Goal: Task Accomplishment & Management: Use online tool/utility

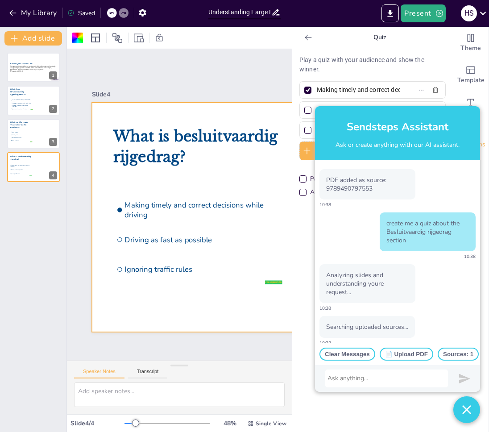
scroll to position [523, 0]
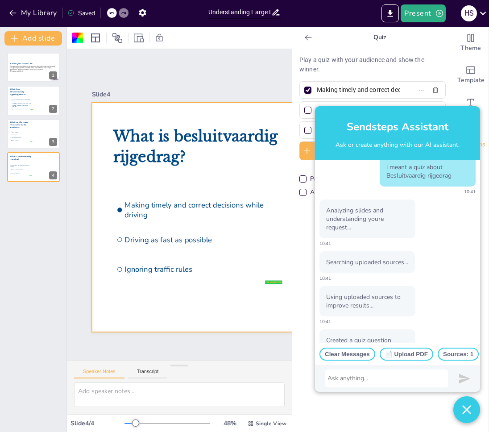
click at [364, 282] on div "Searching uploaded sources... 10:41" at bounding box center [367, 266] width 95 height 30
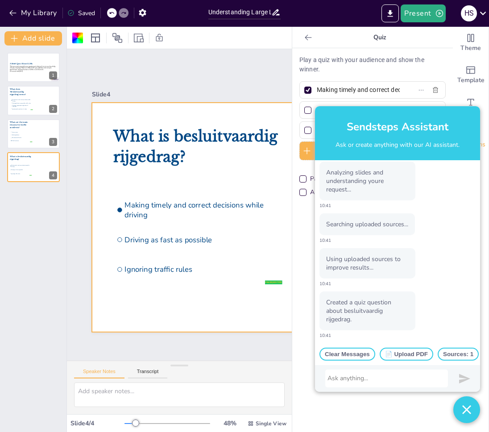
scroll to position [595, 0]
click at [55, 35] on button "Add slide" at bounding box center [33, 38] width 58 height 14
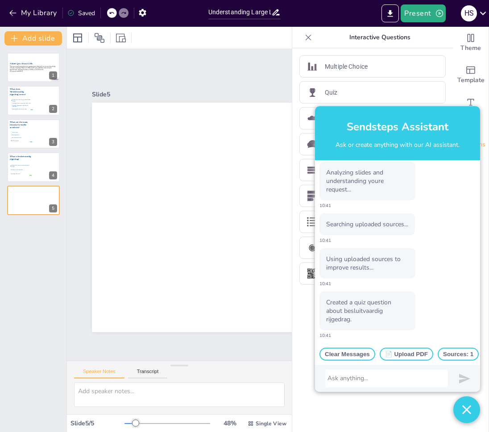
click at [457, 415] on button "button" at bounding box center [466, 409] width 27 height 27
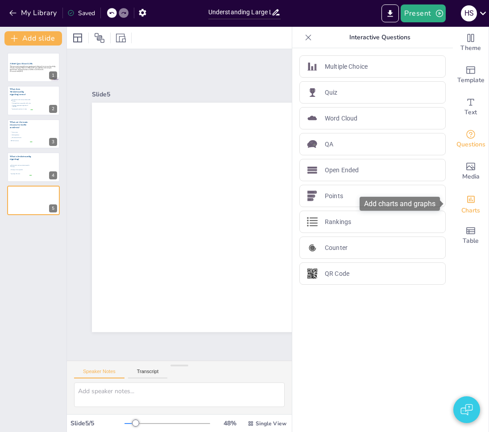
click at [467, 203] on icon "Add charts and graphs" at bounding box center [470, 199] width 9 height 9
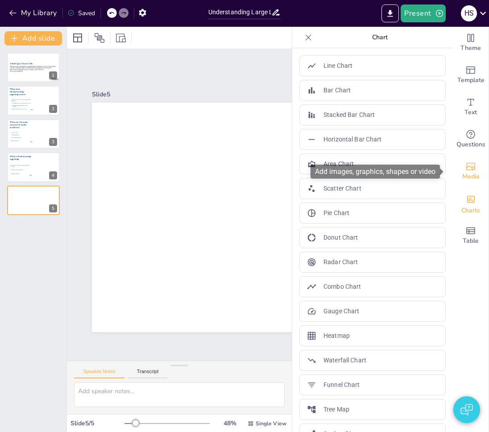
click at [463, 179] on span "Media" at bounding box center [470, 177] width 17 height 10
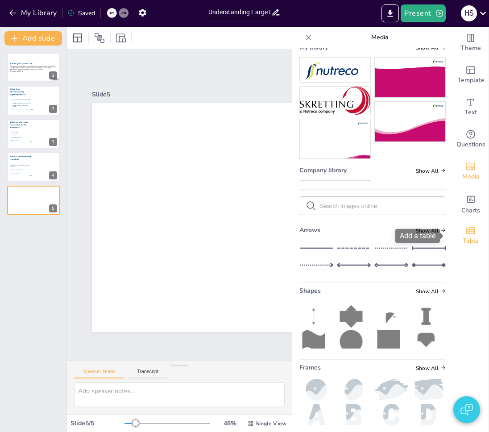
scroll to position [284, 0]
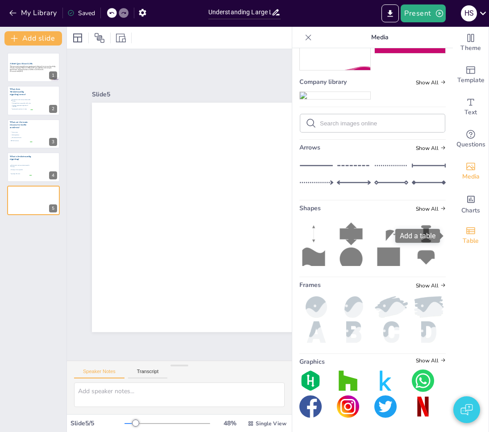
click at [455, 236] on div "Table" at bounding box center [471, 236] width 36 height 32
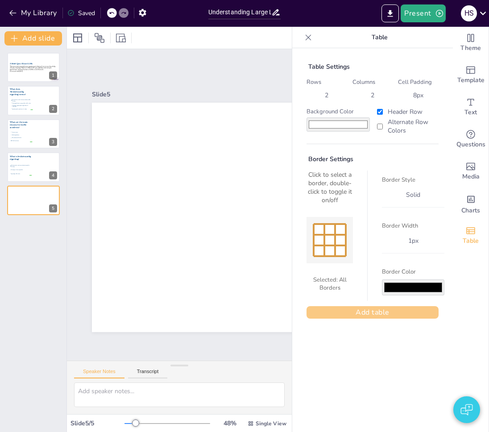
click at [384, 312] on button "Add table" at bounding box center [373, 312] width 132 height 12
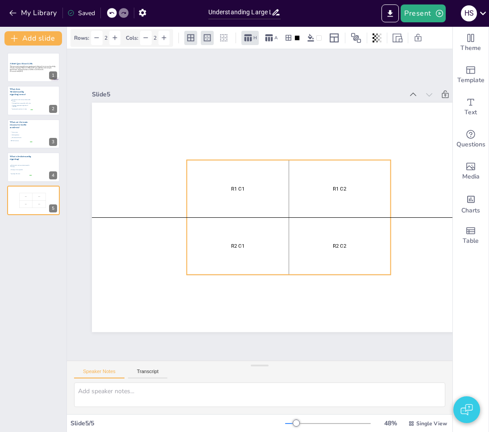
drag, startPoint x: 345, startPoint y: 176, endPoint x: 299, endPoint y: 161, distance: 48.1
click at [299, 185] on p "R1 C2" at bounding box center [340, 188] width 98 height 7
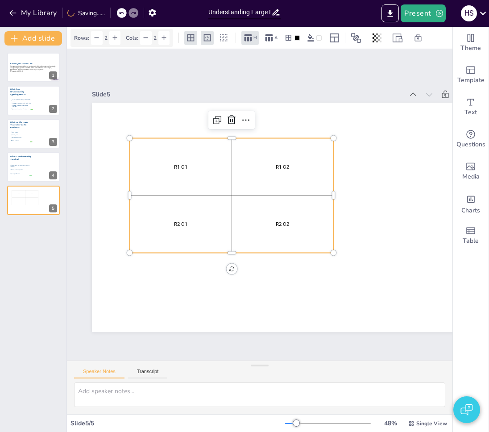
click at [274, 170] on div "R1 C2" at bounding box center [282, 167] width 98 height 54
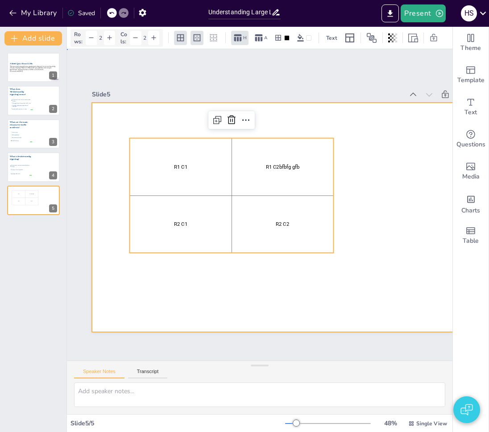
click at [426, 154] on div at bounding box center [296, 217] width 408 height 229
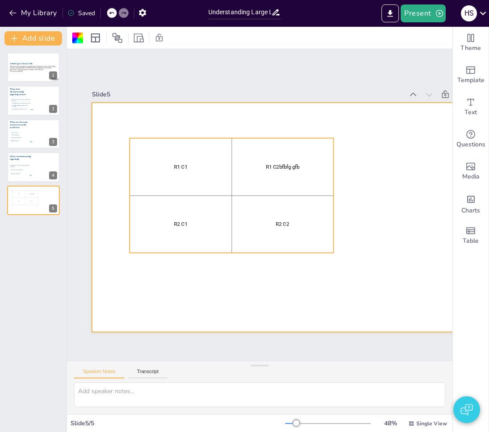
click at [282, 195] on td "R2 C2" at bounding box center [283, 224] width 102 height 58
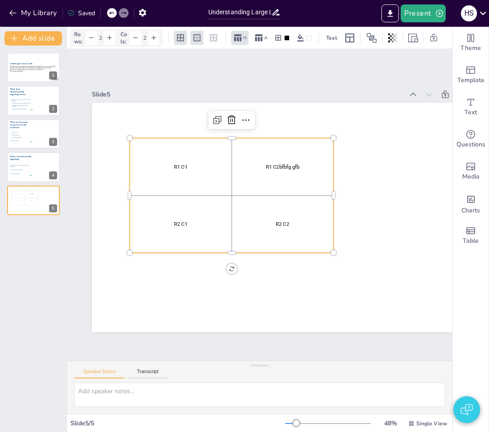
scroll to position [0, 0]
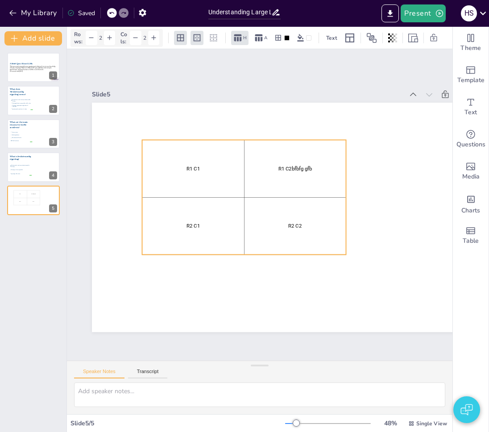
drag, startPoint x: 303, startPoint y: 210, endPoint x: 316, endPoint y: 212, distance: 13.1
click at [316, 212] on div "R2 C2" at bounding box center [295, 226] width 98 height 54
click at [154, 84] on div "Slide 1 A Brief Quiz About LLMs This presentation provides an engaging quiz des…" at bounding box center [296, 205] width 408 height 254
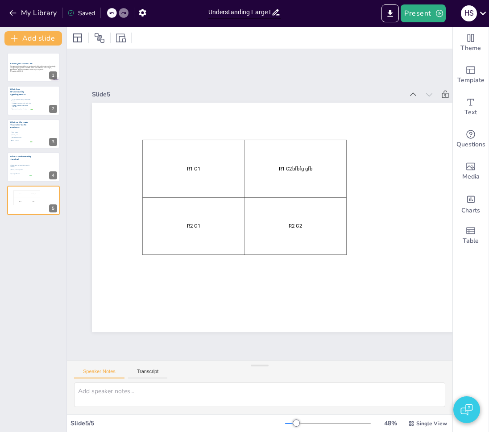
scroll to position [0, 0]
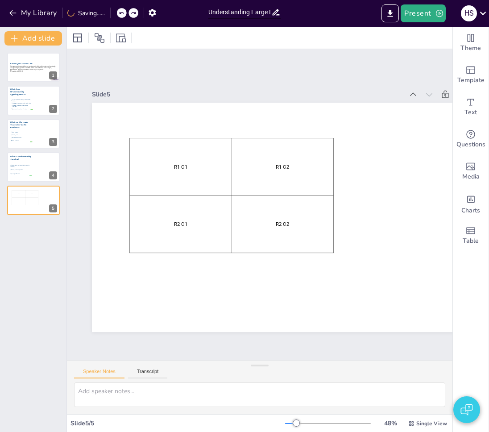
click at [158, 83] on div "Slide 1 A Brief Quiz About LLMs This presentation provides an engaging quiz des…" at bounding box center [296, 205] width 408 height 254
click at [159, 83] on div "Slide 1 A Brief Quiz About LLMs This presentation provides an engaging quiz des…" at bounding box center [296, 205] width 408 height 254
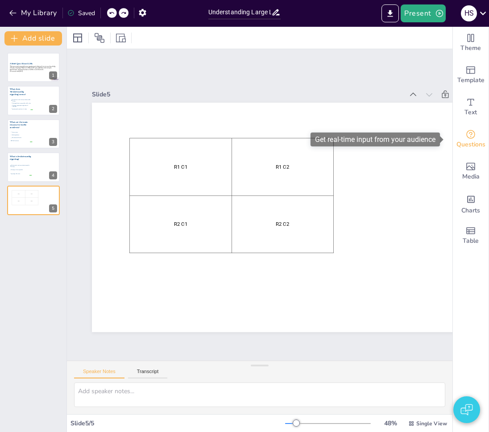
click at [465, 139] on icon "Get real-time input from your audience" at bounding box center [470, 134] width 11 height 11
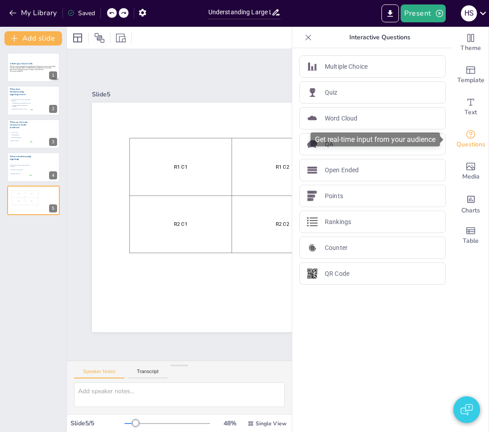
click at [465, 139] on icon "Get real-time input from your audience" at bounding box center [470, 134] width 11 height 11
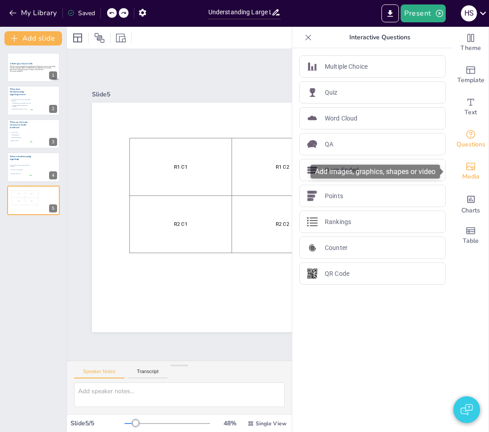
click at [467, 174] on span "Media" at bounding box center [470, 177] width 17 height 10
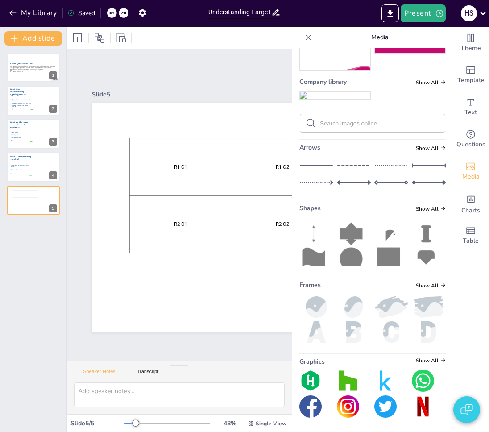
scroll to position [284, 0]
click at [377, 253] on icon at bounding box center [388, 261] width 23 height 26
click at [304, 42] on icon at bounding box center [308, 37] width 9 height 9
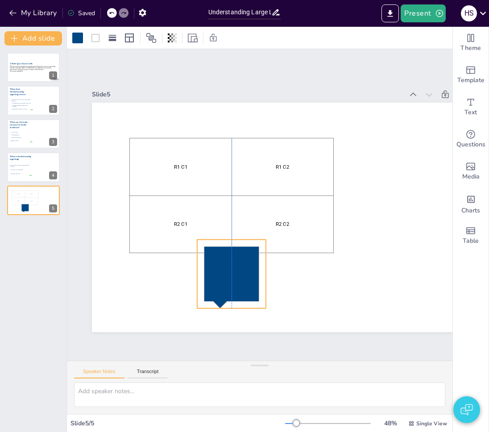
drag, startPoint x: 284, startPoint y: 266, endPoint x: 216, endPoint y: 297, distance: 74.7
click at [216, 297] on icon at bounding box center [231, 277] width 55 height 62
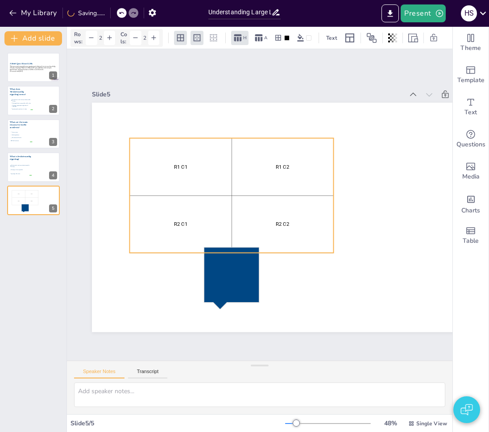
click at [314, 188] on div "R1 C2" at bounding box center [282, 167] width 98 height 54
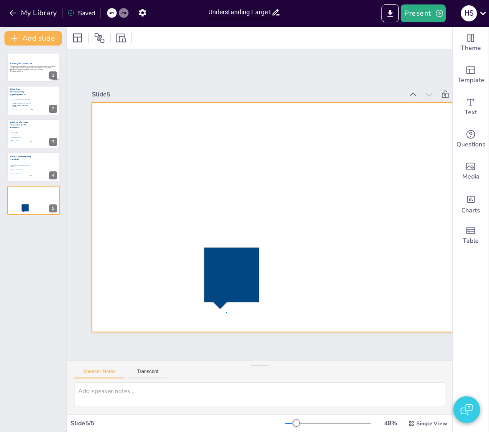
drag, startPoint x: 226, startPoint y: 313, endPoint x: 232, endPoint y: 301, distance: 13.6
click at [230, 307] on div at bounding box center [296, 217] width 408 height 229
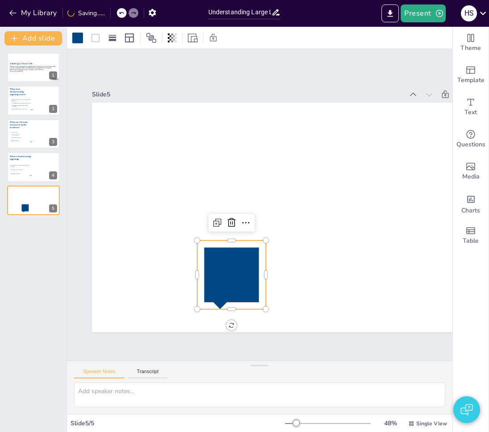
click at [233, 300] on icon at bounding box center [231, 275] width 69 height 69
click at [96, 40] on icon at bounding box center [95, 38] width 11 height 11
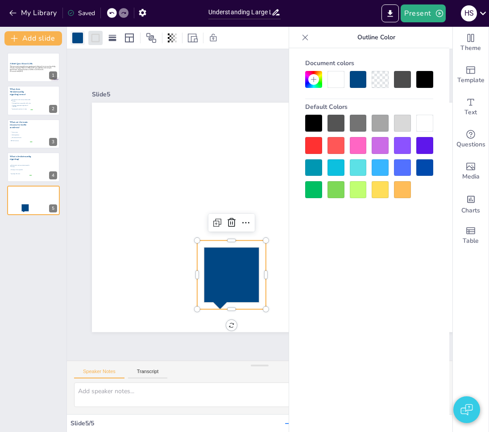
click at [80, 37] on div at bounding box center [77, 38] width 11 height 11
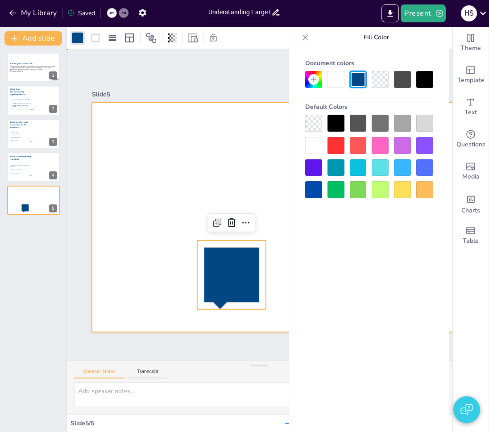
click at [229, 199] on div at bounding box center [296, 217] width 408 height 229
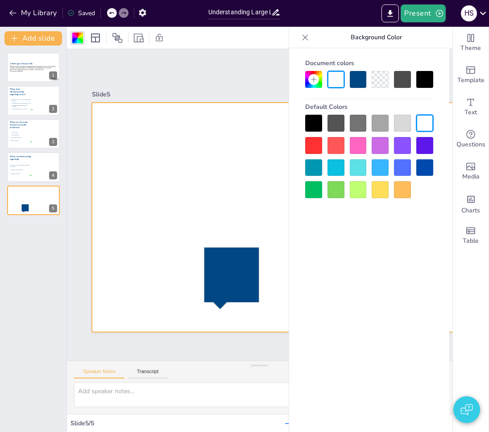
click at [331, 119] on div at bounding box center [336, 123] width 17 height 17
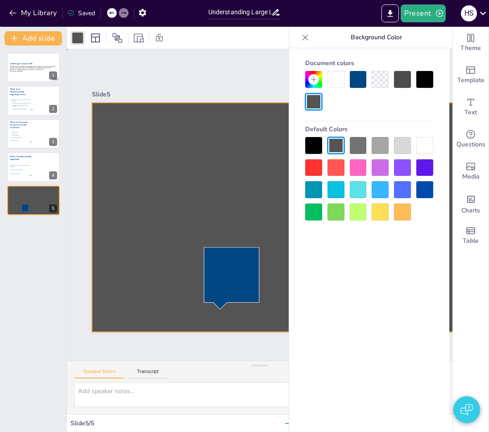
click at [260, 199] on div at bounding box center [296, 217] width 408 height 229
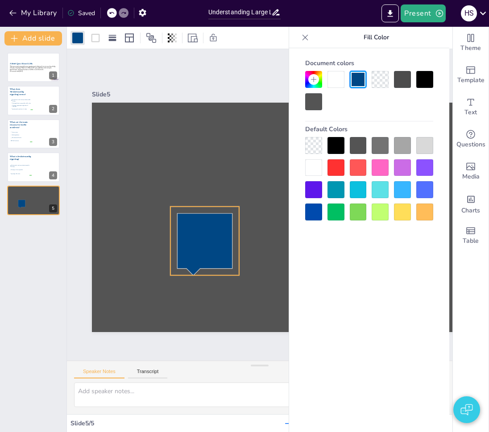
drag, startPoint x: 229, startPoint y: 270, endPoint x: 202, endPoint y: 236, distance: 43.6
click at [202, 236] on icon at bounding box center [204, 244] width 55 height 62
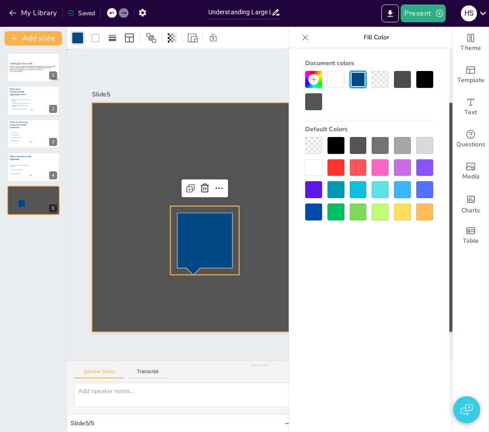
click at [277, 236] on div at bounding box center [296, 217] width 408 height 229
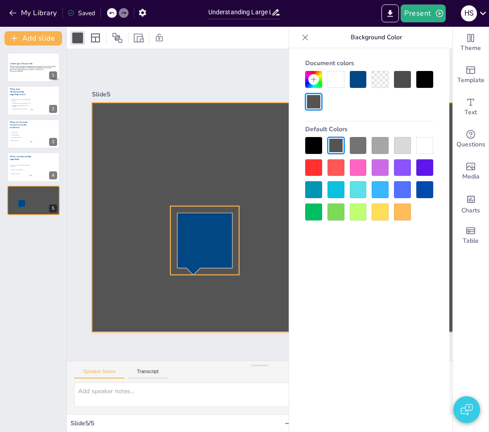
click at [228, 231] on icon at bounding box center [204, 244] width 55 height 62
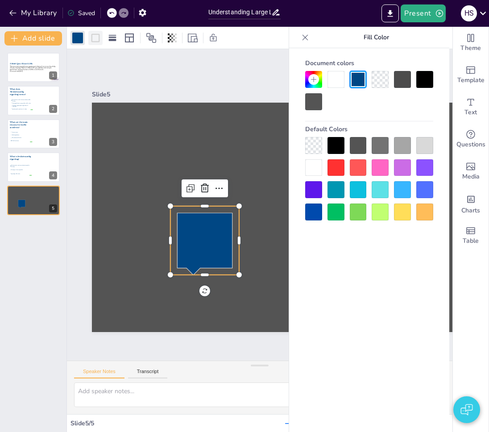
click at [97, 41] on icon at bounding box center [95, 37] width 8 height 8
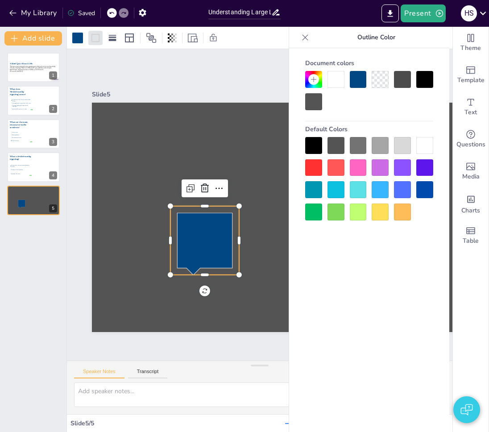
click at [379, 78] on div at bounding box center [380, 79] width 17 height 17
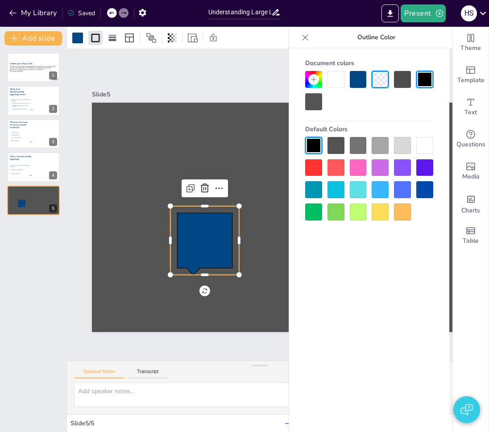
click at [340, 76] on div at bounding box center [336, 79] width 17 height 17
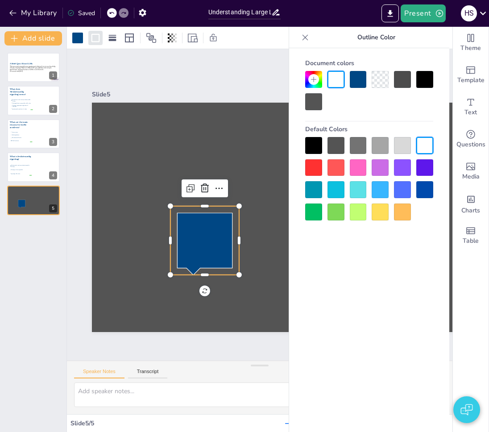
click at [344, 150] on div at bounding box center [336, 145] width 17 height 17
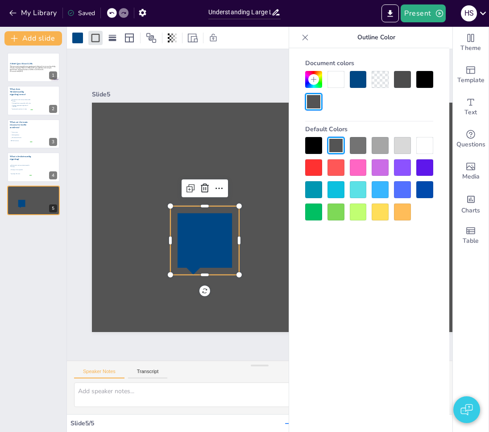
click at [355, 150] on div at bounding box center [358, 145] width 17 height 17
click at [355, 160] on div at bounding box center [358, 167] width 17 height 17
click at [361, 186] on div at bounding box center [358, 189] width 17 height 17
click at [395, 106] on div at bounding box center [369, 90] width 128 height 39
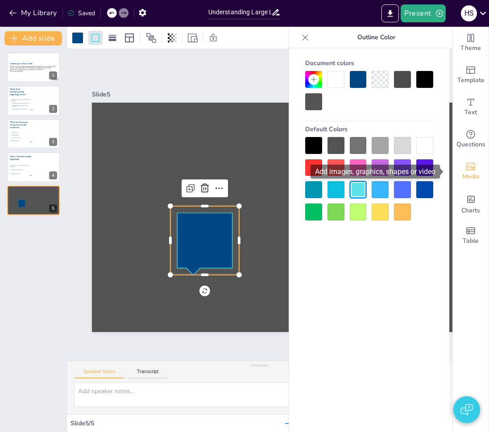
click at [465, 169] on icon "Add images, graphics, shapes or video" at bounding box center [470, 166] width 11 height 11
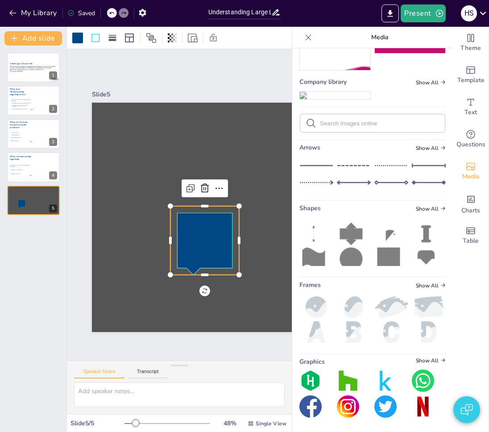
click at [343, 183] on line at bounding box center [354, 183] width 33 height 0
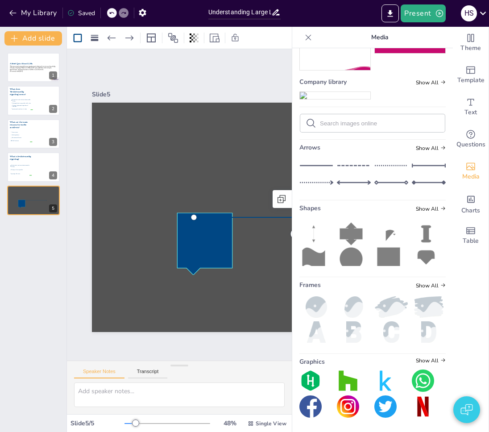
click at [427, 212] on div "Shapes Show All" at bounding box center [372, 210] width 146 height 12
click at [426, 211] on span "Show All" at bounding box center [431, 209] width 30 height 6
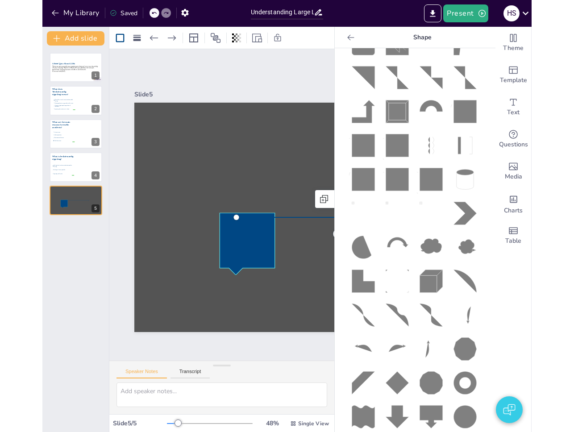
scroll to position [335, 0]
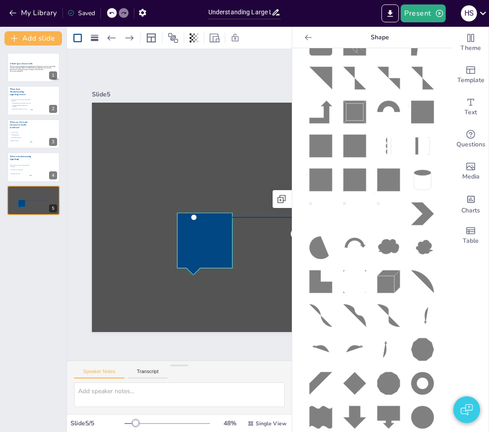
click at [353, 233] on icon at bounding box center [354, 247] width 29 height 29
click at [304, 38] on icon at bounding box center [308, 37] width 9 height 9
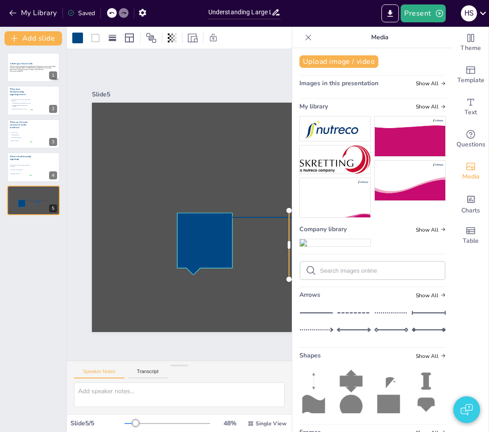
click at [306, 38] on icon at bounding box center [309, 37] width 6 height 6
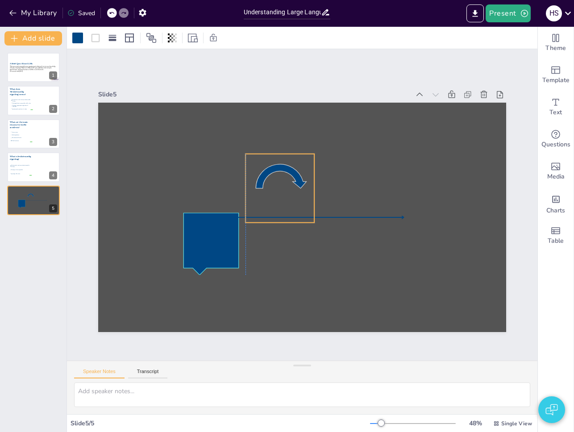
drag, startPoint x: 345, startPoint y: 232, endPoint x: 294, endPoint y: 176, distance: 76.5
click at [294, 176] on icon at bounding box center [281, 176] width 50 height 24
click at [97, 38] on icon at bounding box center [95, 38] width 11 height 11
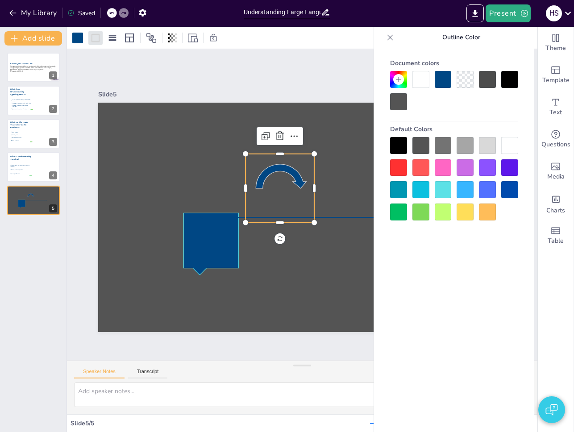
click at [466, 80] on div at bounding box center [465, 79] width 17 height 17
click at [460, 102] on div at bounding box center [454, 90] width 128 height 39
click at [461, 186] on div at bounding box center [465, 189] width 17 height 17
click at [465, 206] on div at bounding box center [465, 211] width 17 height 17
click at [439, 211] on div at bounding box center [443, 211] width 17 height 17
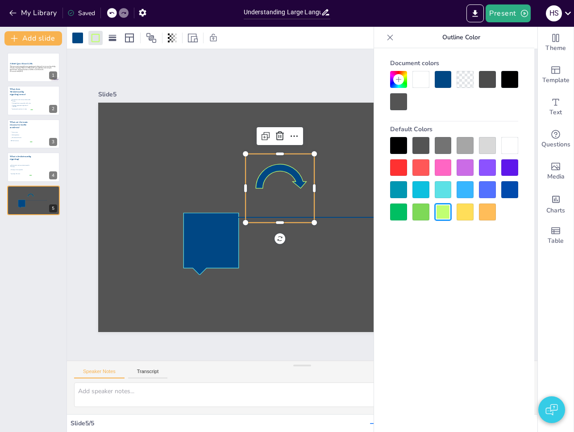
click at [448, 188] on div at bounding box center [443, 189] width 17 height 17
click at [424, 144] on div at bounding box center [420, 145] width 17 height 17
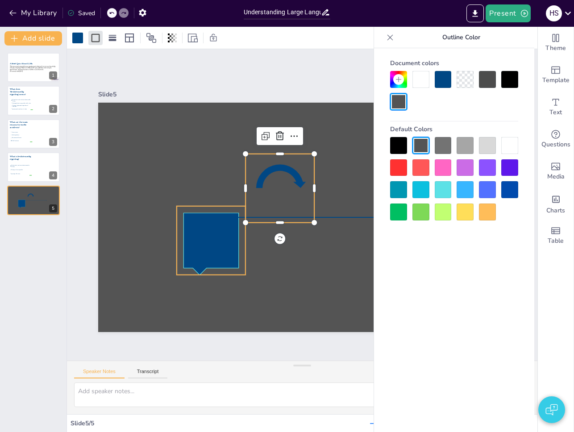
click at [210, 252] on icon at bounding box center [210, 244] width 55 height 62
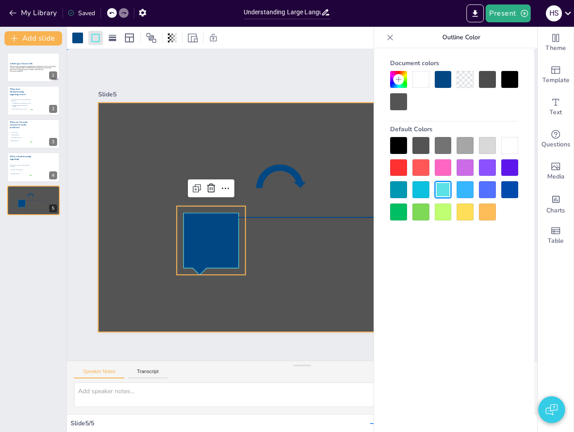
click at [272, 256] on div at bounding box center [302, 217] width 408 height 229
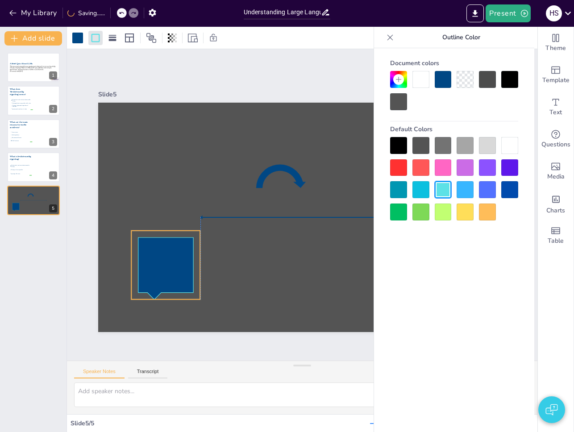
drag, startPoint x: 229, startPoint y: 237, endPoint x: 184, endPoint y: 262, distance: 51.3
click at [184, 262] on icon at bounding box center [165, 268] width 55 height 62
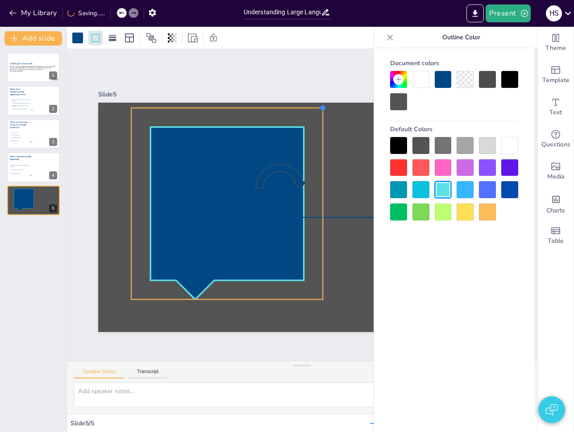
drag, startPoint x: 193, startPoint y: 228, endPoint x: 316, endPoint y: 169, distance: 136.1
click at [316, 169] on div at bounding box center [302, 217] width 408 height 229
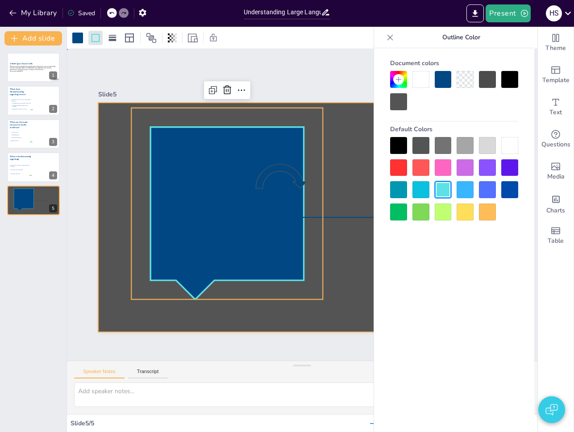
click at [339, 237] on div at bounding box center [302, 217] width 408 height 229
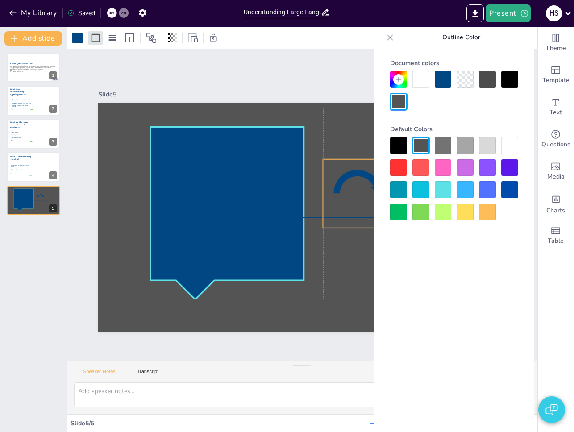
drag, startPoint x: 293, startPoint y: 179, endPoint x: 395, endPoint y: 136, distance: 111.0
click at [369, 185] on icon at bounding box center [358, 182] width 50 height 24
click at [390, 39] on icon at bounding box center [390, 37] width 9 height 9
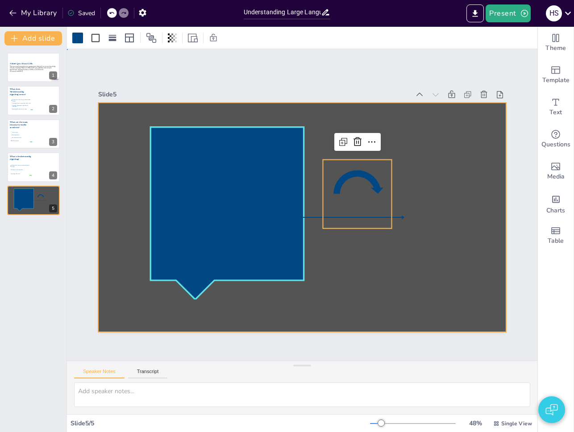
click at [420, 251] on div at bounding box center [302, 217] width 408 height 229
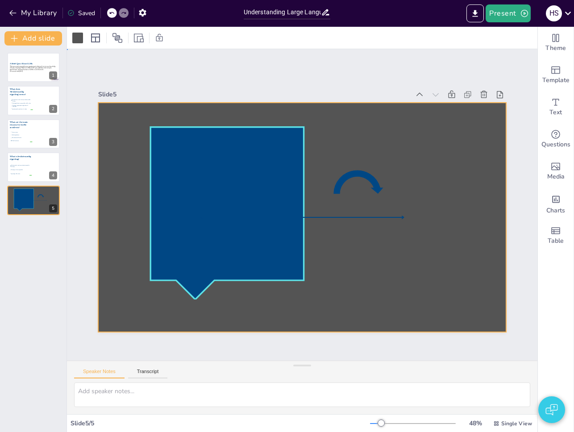
click at [346, 126] on div at bounding box center [302, 217] width 408 height 229
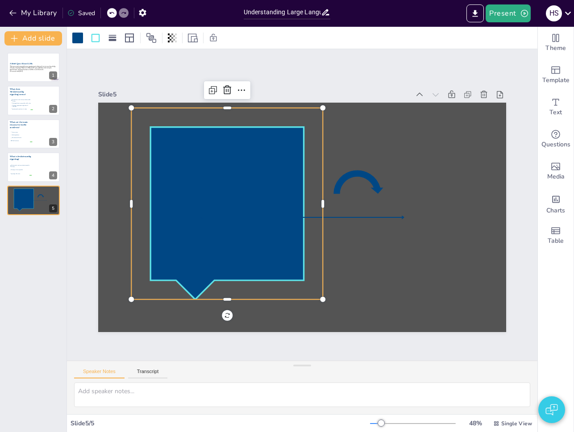
click at [232, 162] on icon at bounding box center [226, 213] width 153 height 172
click at [110, 36] on icon at bounding box center [112, 37] width 9 height 9
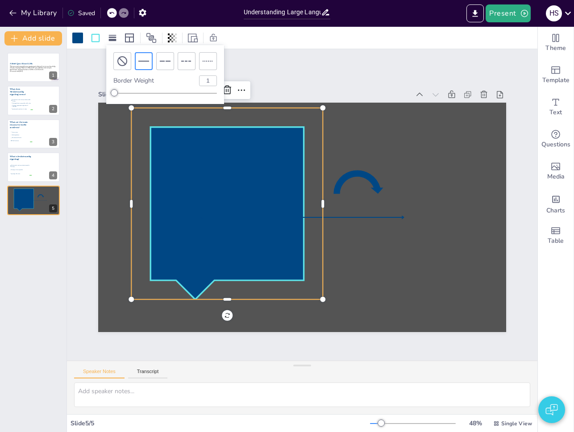
click at [208, 83] on input "1" at bounding box center [207, 81] width 17 height 10
type input "6"
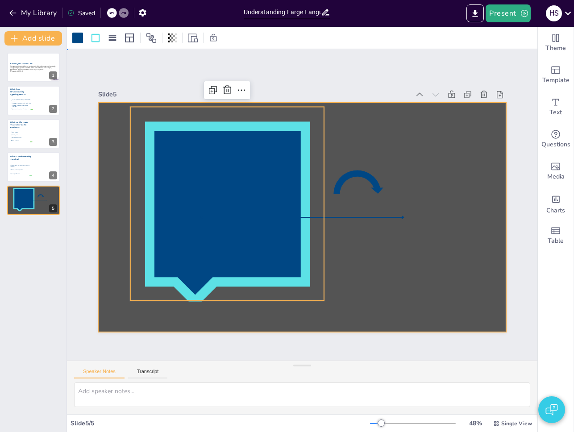
click at [425, 294] on div at bounding box center [302, 217] width 408 height 229
click at [293, 260] on icon at bounding box center [226, 213] width 155 height 174
click at [339, 276] on div at bounding box center [302, 217] width 408 height 229
click at [277, 273] on icon at bounding box center [226, 213] width 155 height 174
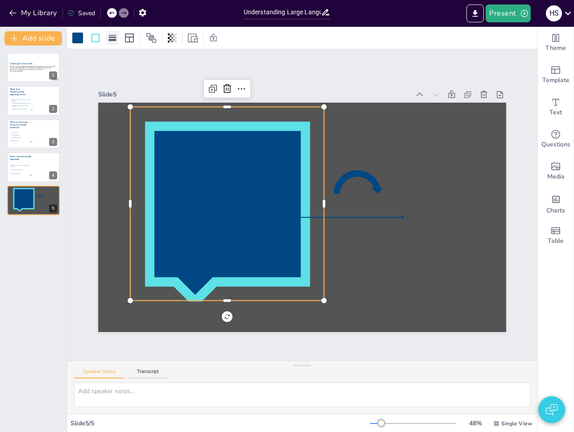
click at [115, 40] on rect at bounding box center [113, 40] width 8 height 2
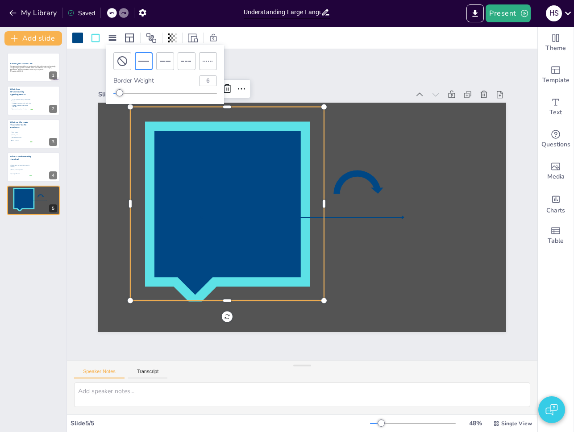
click at [206, 79] on input "6" at bounding box center [207, 81] width 17 height 10
click at [210, 78] on input "6" at bounding box center [207, 81] width 17 height 10
type input "1"
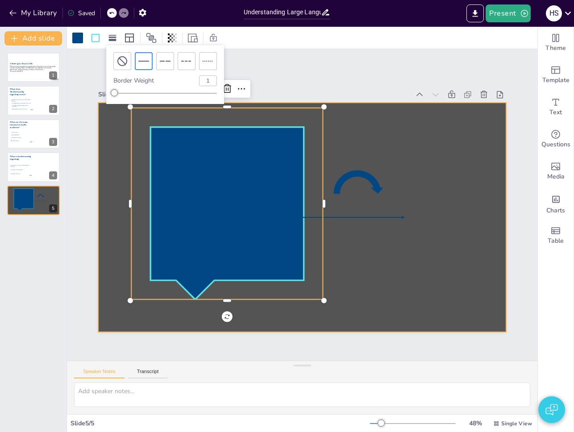
click at [412, 118] on div at bounding box center [302, 217] width 408 height 229
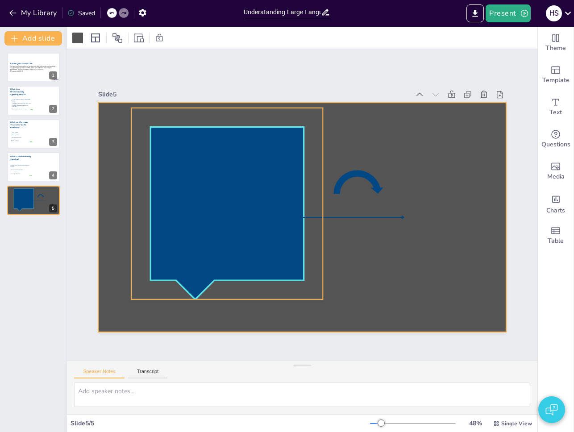
click at [225, 196] on icon at bounding box center [226, 213] width 153 height 172
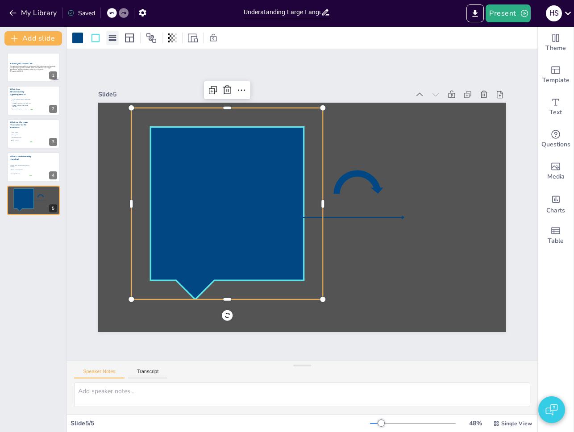
click at [116, 41] on icon at bounding box center [112, 37] width 9 height 9
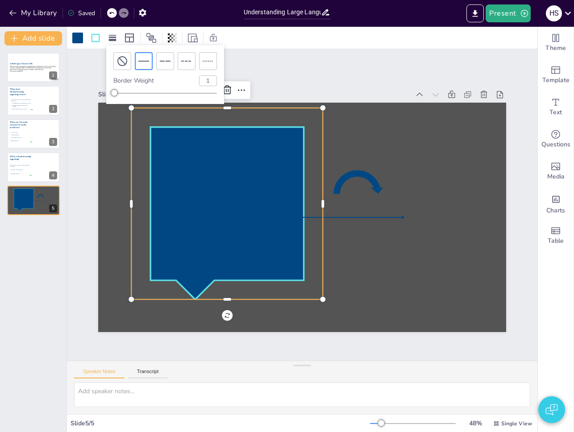
click at [210, 80] on input "1" at bounding box center [207, 81] width 17 height 10
type input "5"
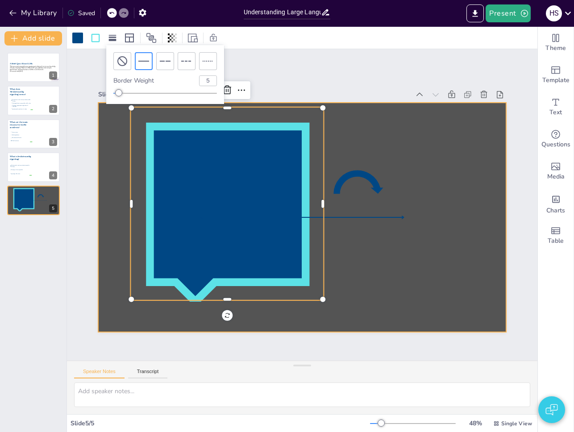
click at [489, 147] on div at bounding box center [302, 217] width 408 height 229
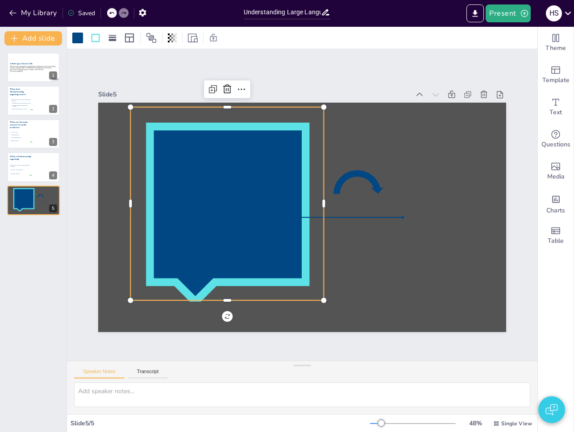
click at [215, 291] on icon at bounding box center [226, 203] width 193 height 193
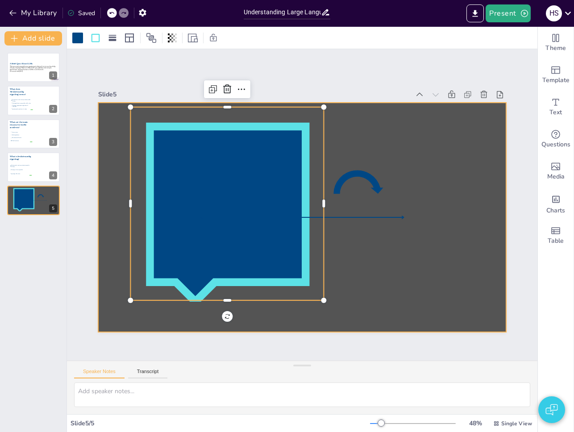
click at [386, 262] on div at bounding box center [302, 217] width 408 height 229
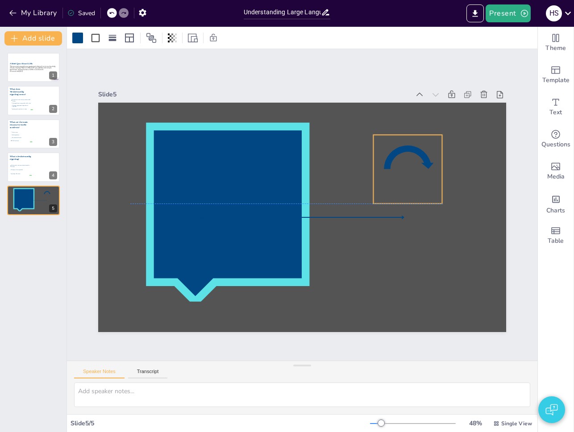
drag, startPoint x: 364, startPoint y: 214, endPoint x: 415, endPoint y: 192, distance: 55.0
click at [415, 192] on icon at bounding box center [407, 169] width 69 height 69
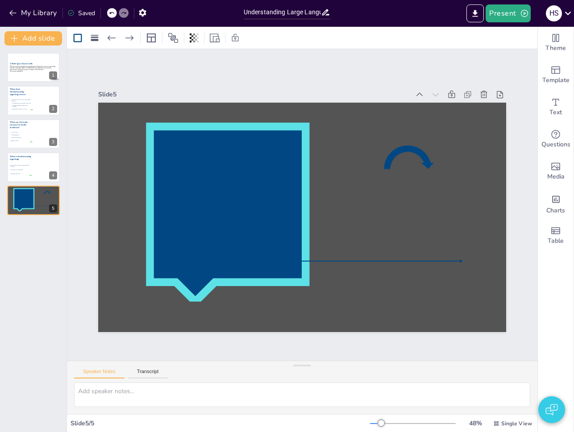
drag, startPoint x: 343, startPoint y: 215, endPoint x: 402, endPoint y: 259, distance: 73.6
click at [402, 259] on div at bounding box center [360, 260] width 204 height 7
click at [357, 241] on icon at bounding box center [361, 243] width 11 height 11
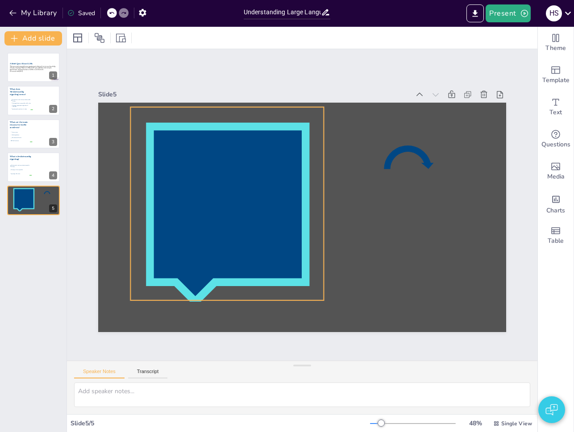
click at [270, 218] on icon at bounding box center [227, 213] width 154 height 174
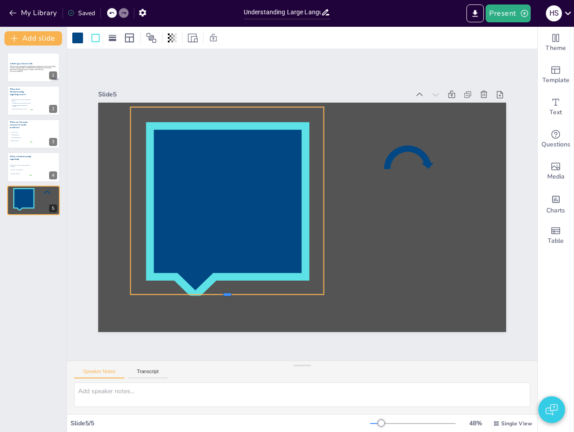
drag, startPoint x: 225, startPoint y: 298, endPoint x: 234, endPoint y: 292, distance: 10.6
click at [234, 295] on div at bounding box center [226, 298] width 193 height 7
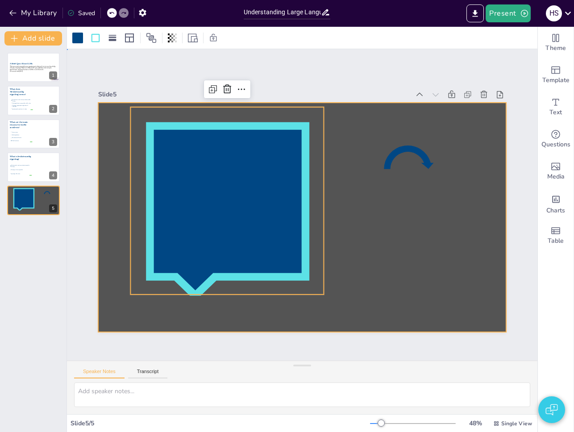
click at [362, 259] on div at bounding box center [302, 217] width 408 height 229
click at [211, 183] on icon at bounding box center [227, 210] width 154 height 169
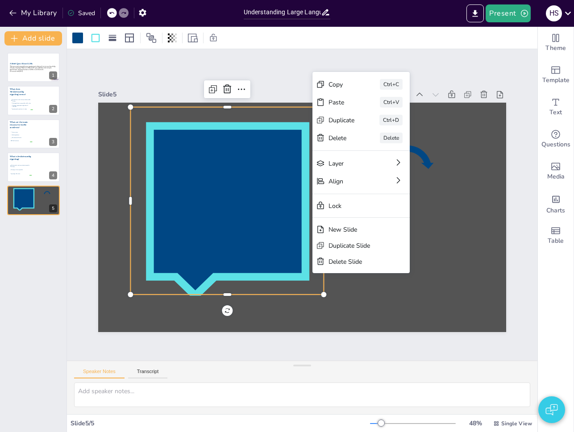
click at [352, 47] on div at bounding box center [302, 38] width 470 height 22
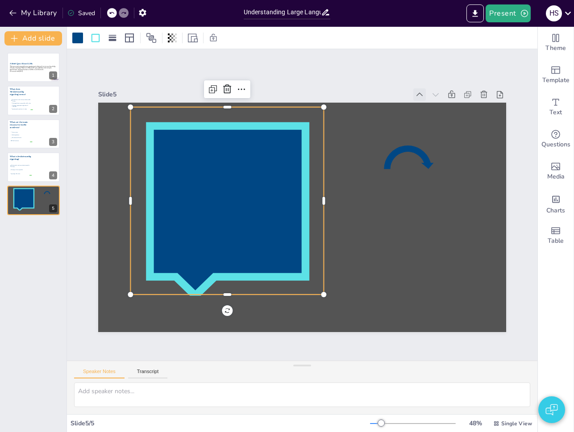
click at [415, 90] on icon at bounding box center [419, 94] width 9 height 9
